Goal: Entertainment & Leisure: Consume media (video, audio)

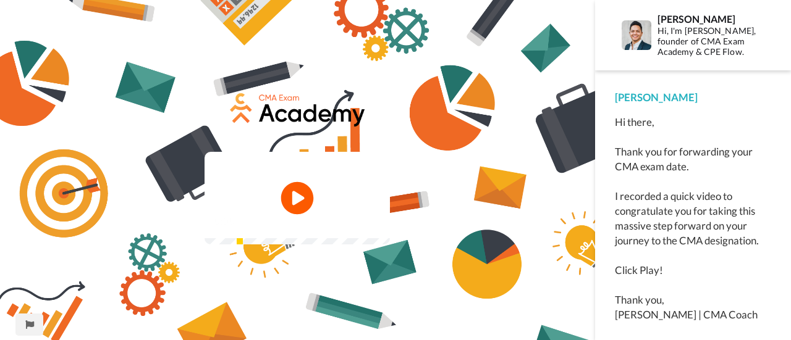
click at [301, 200] on icon at bounding box center [297, 198] width 33 height 33
click at [295, 198] on icon at bounding box center [297, 198] width 33 height 33
click at [291, 194] on icon at bounding box center [297, 198] width 33 height 33
click at [322, 263] on div "Play/Pause 6:12 / 11:03" at bounding box center [297, 178] width 595 height 170
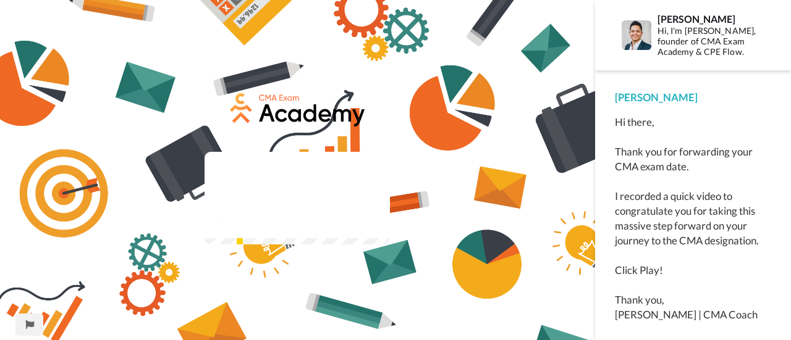
click at [278, 162] on video at bounding box center [296, 198] width 185 height 93
click at [300, 182] on icon at bounding box center [297, 198] width 33 height 33
click at [264, 152] on video at bounding box center [296, 198] width 185 height 93
click at [290, 197] on img at bounding box center [296, 198] width 185 height 93
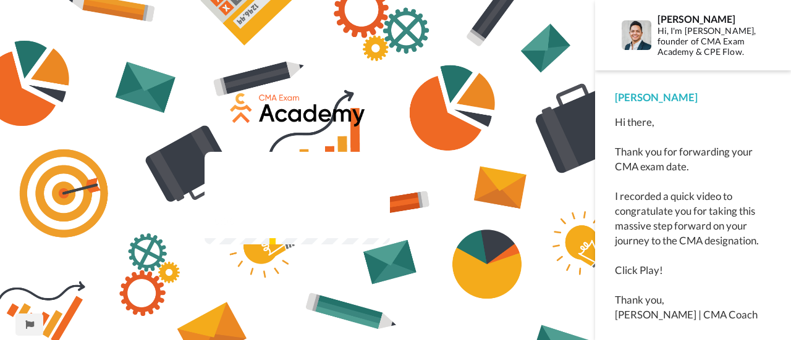
click at [325, 174] on video at bounding box center [296, 198] width 185 height 93
click at [305, 182] on icon at bounding box center [297, 198] width 33 height 33
click at [317, 196] on video at bounding box center [296, 198] width 185 height 93
click at [305, 187] on icon at bounding box center [297, 198] width 33 height 33
click at [316, 152] on video at bounding box center [296, 198] width 185 height 93
